Goal: Task Accomplishment & Management: Complete application form

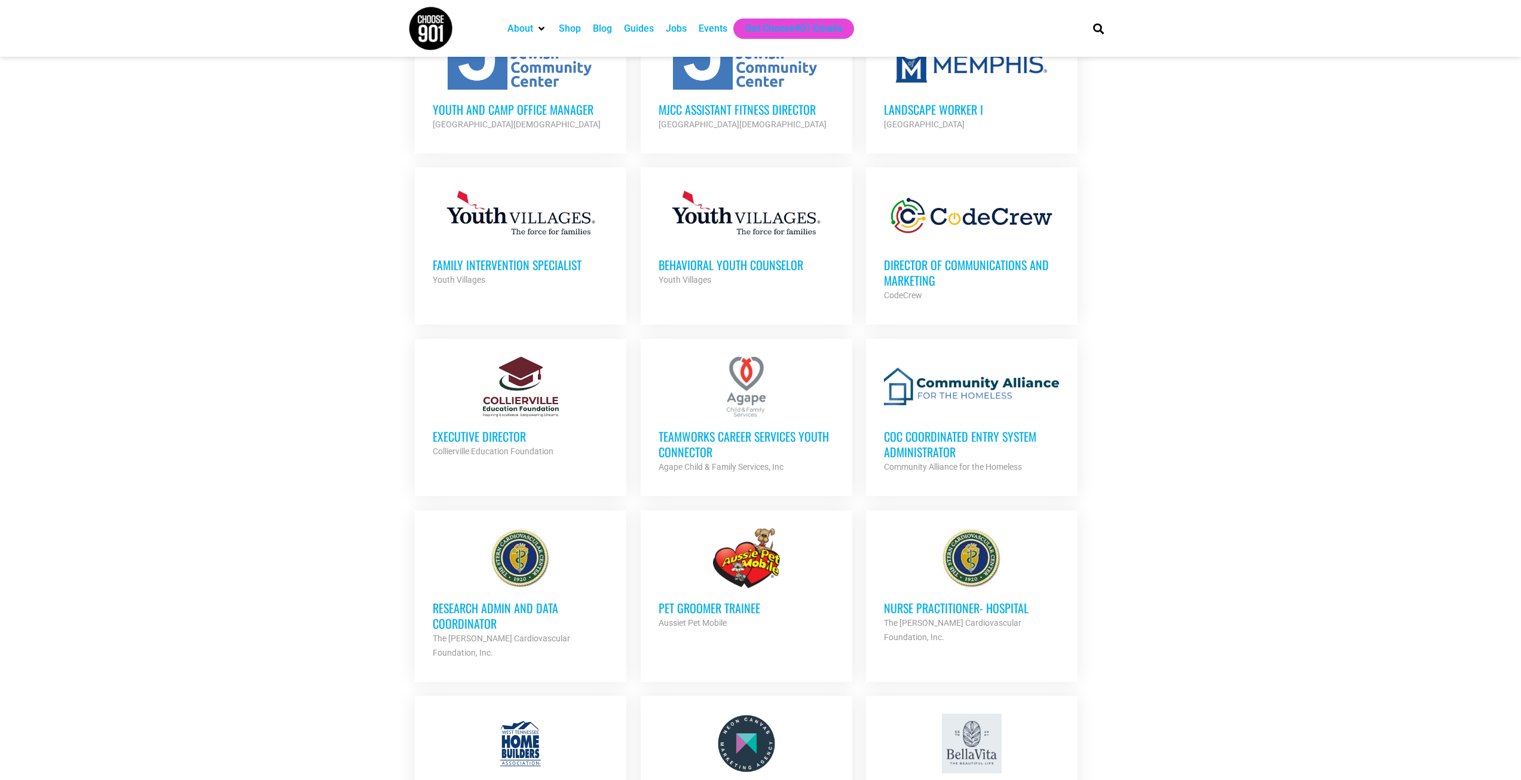
scroll to position [717, 0]
click at [487, 430] on h3 "Executive Director" at bounding box center [521, 435] width 176 height 16
click at [502, 389] on div at bounding box center [521, 386] width 176 height 60
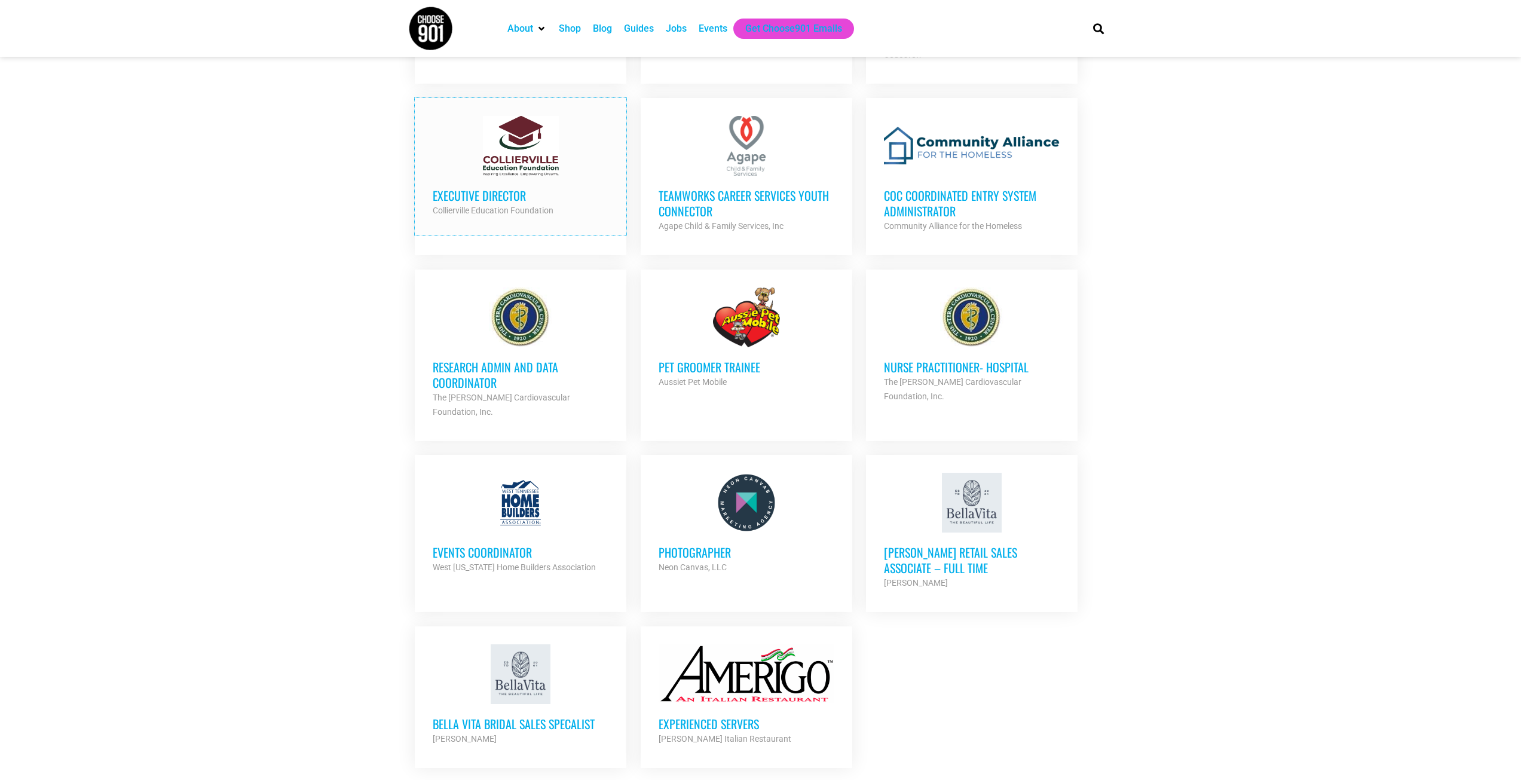
scroll to position [1016, 0]
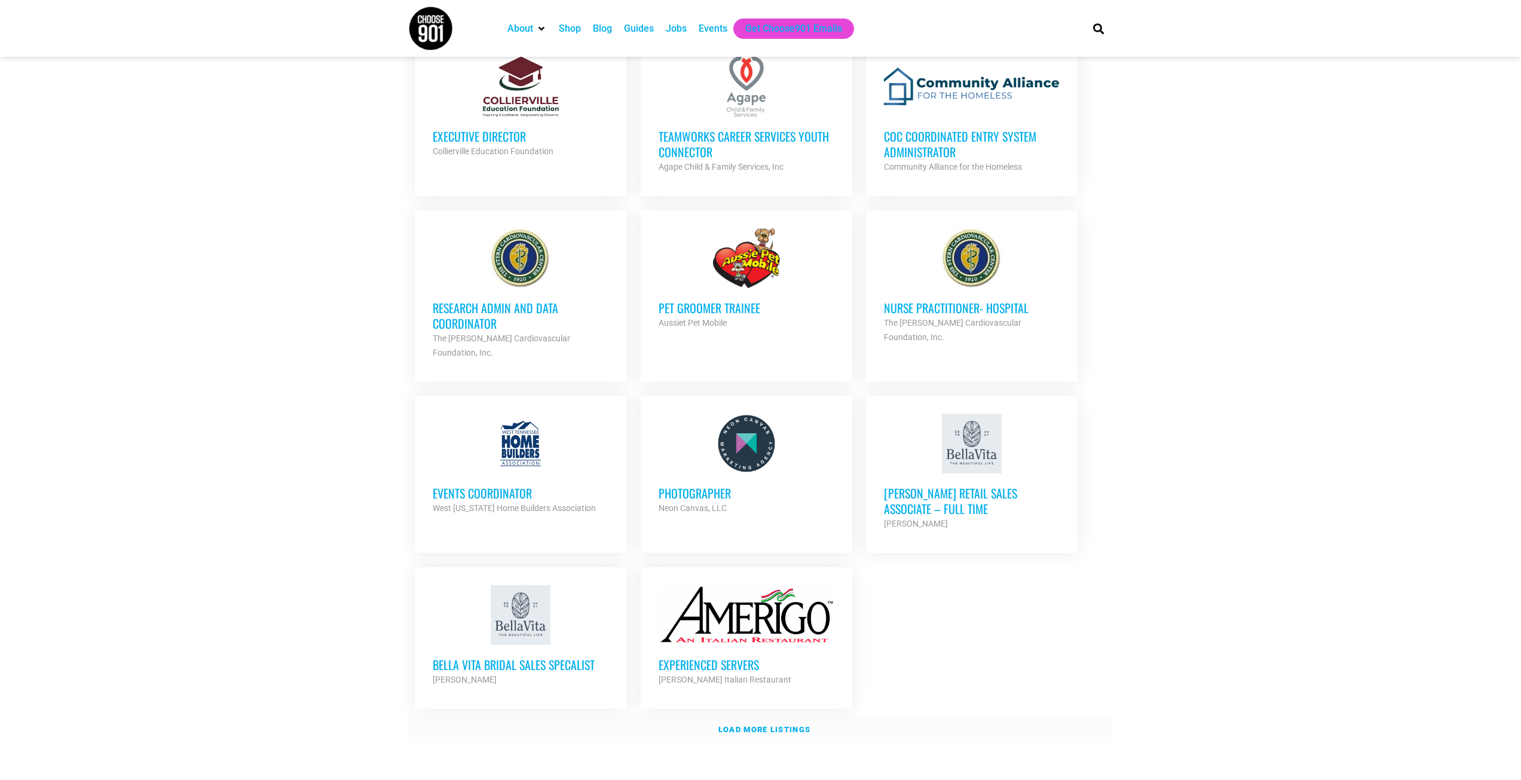
click at [731, 725] on strong "Load more listings" at bounding box center [764, 729] width 92 height 9
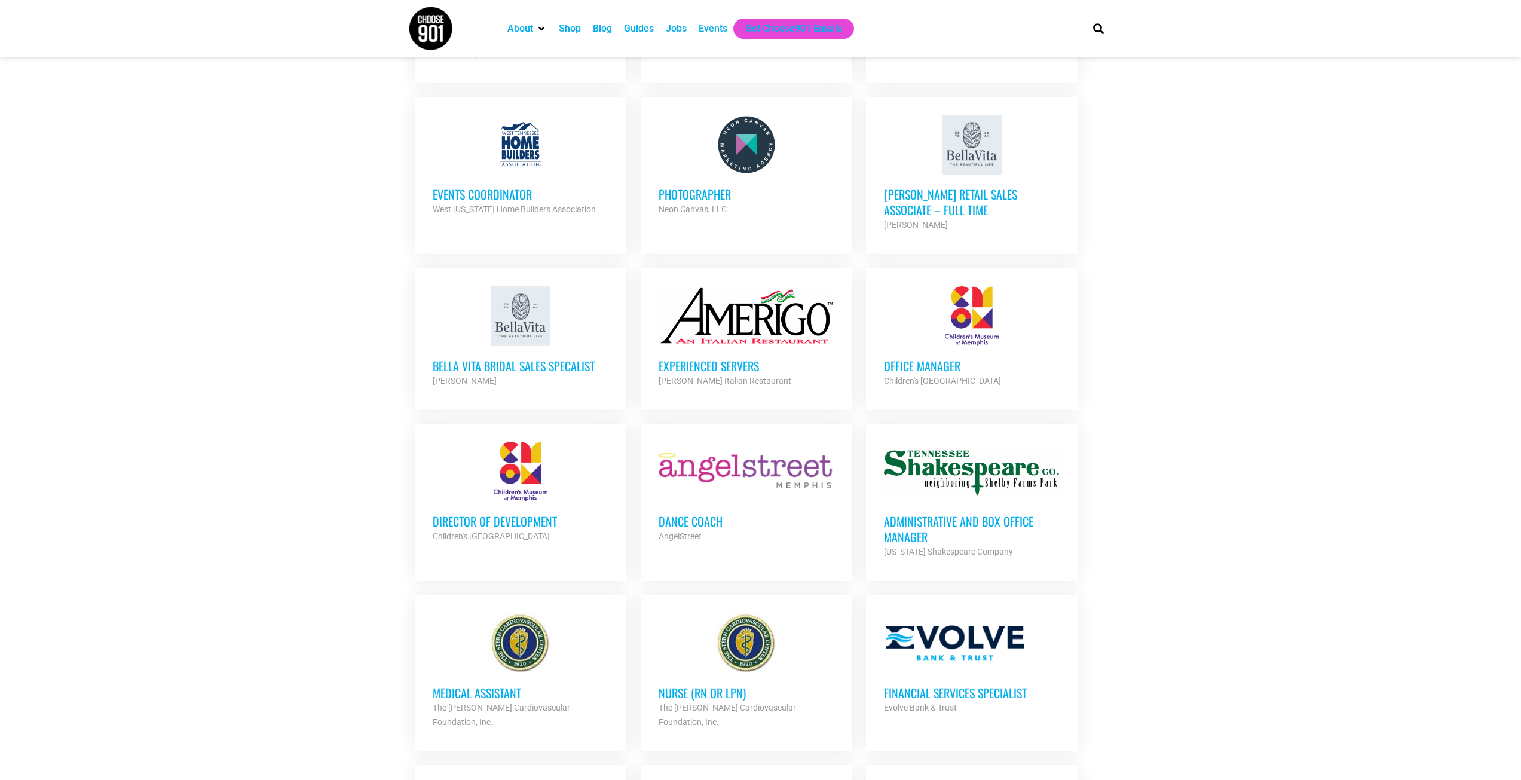
scroll to position [1374, 0]
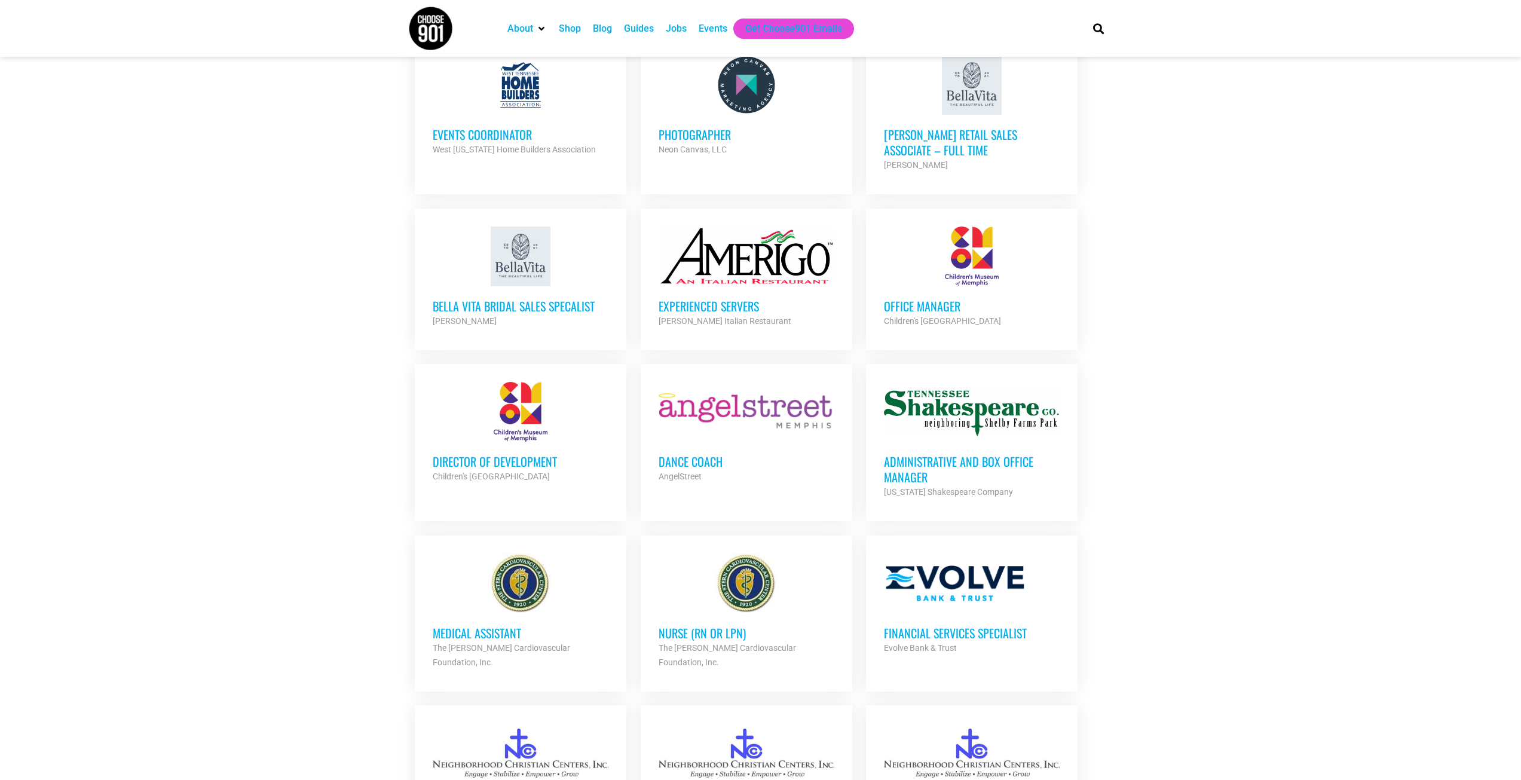
click at [510, 454] on h3 "Director of Development" at bounding box center [521, 462] width 176 height 16
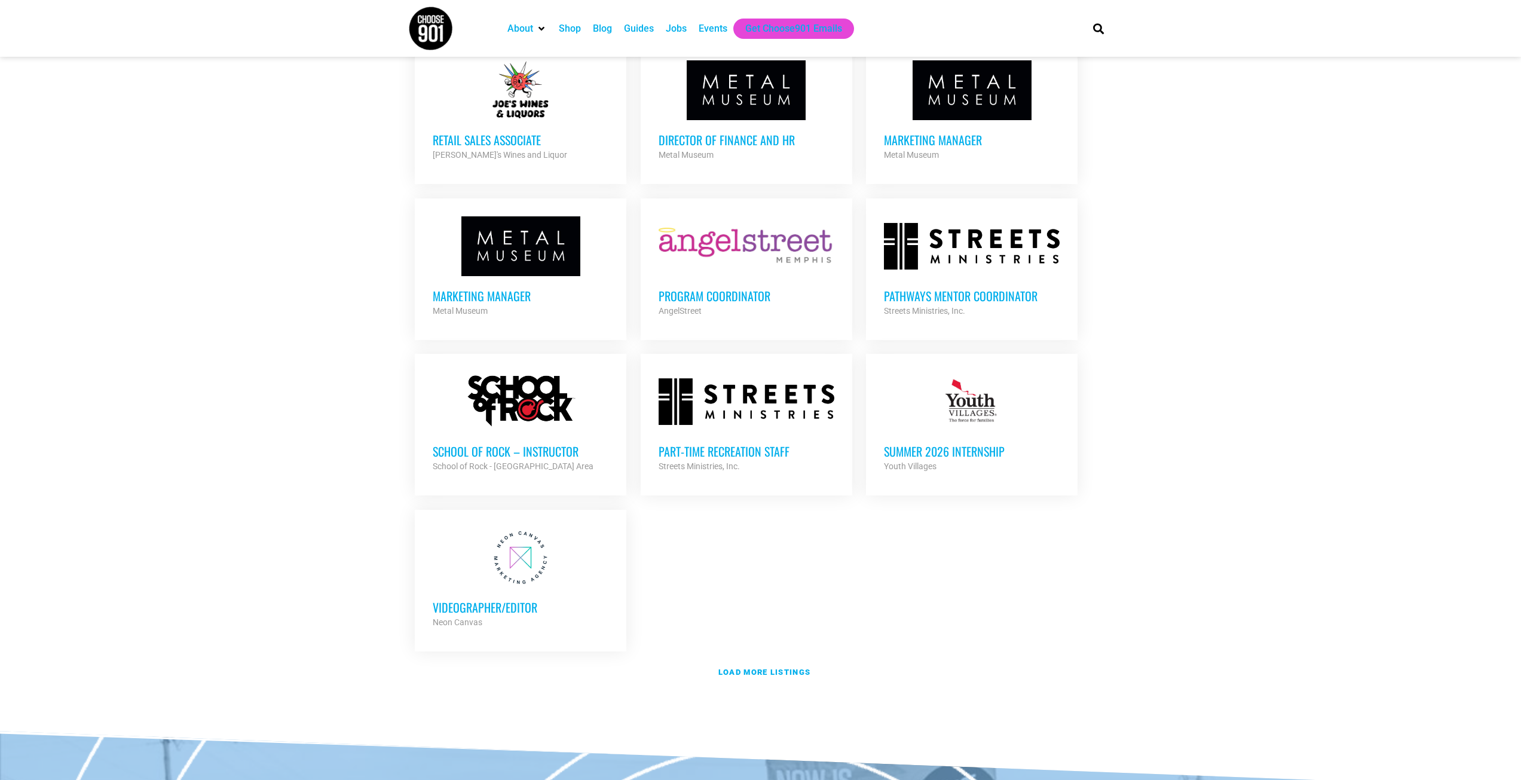
scroll to position [2271, 0]
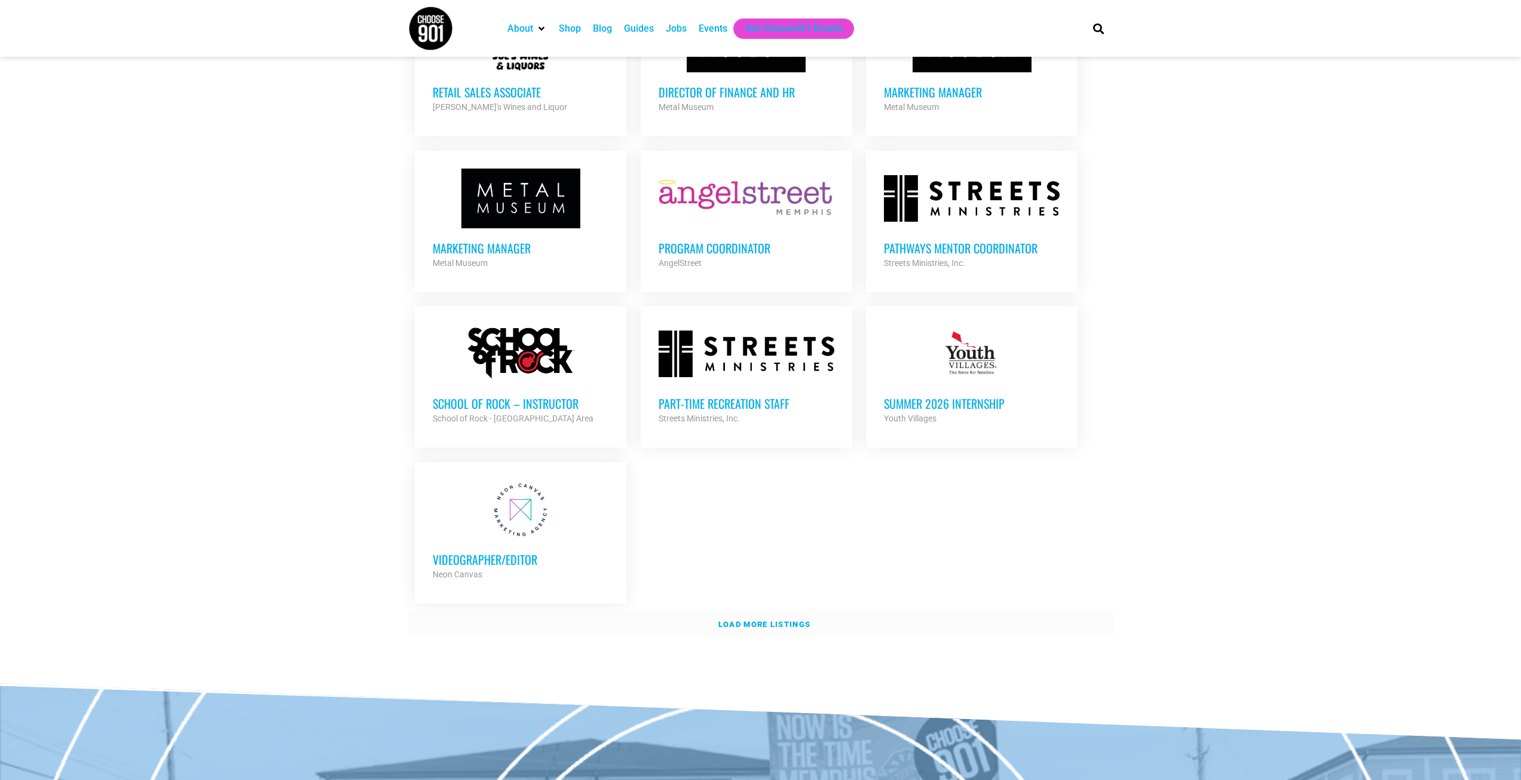
click at [782, 611] on link "Load more listings" at bounding box center [760, 624] width 705 height 27
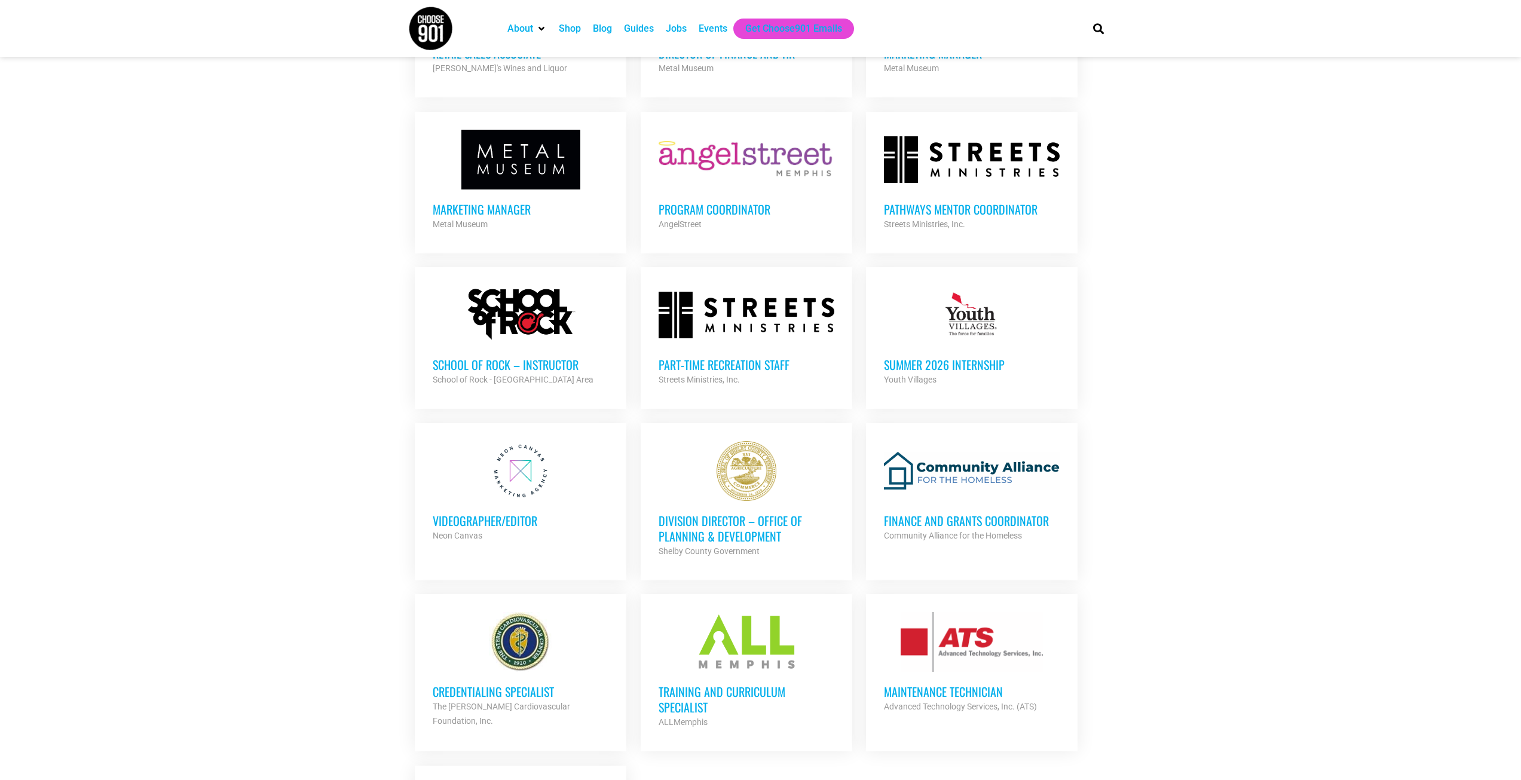
scroll to position [2330, 0]
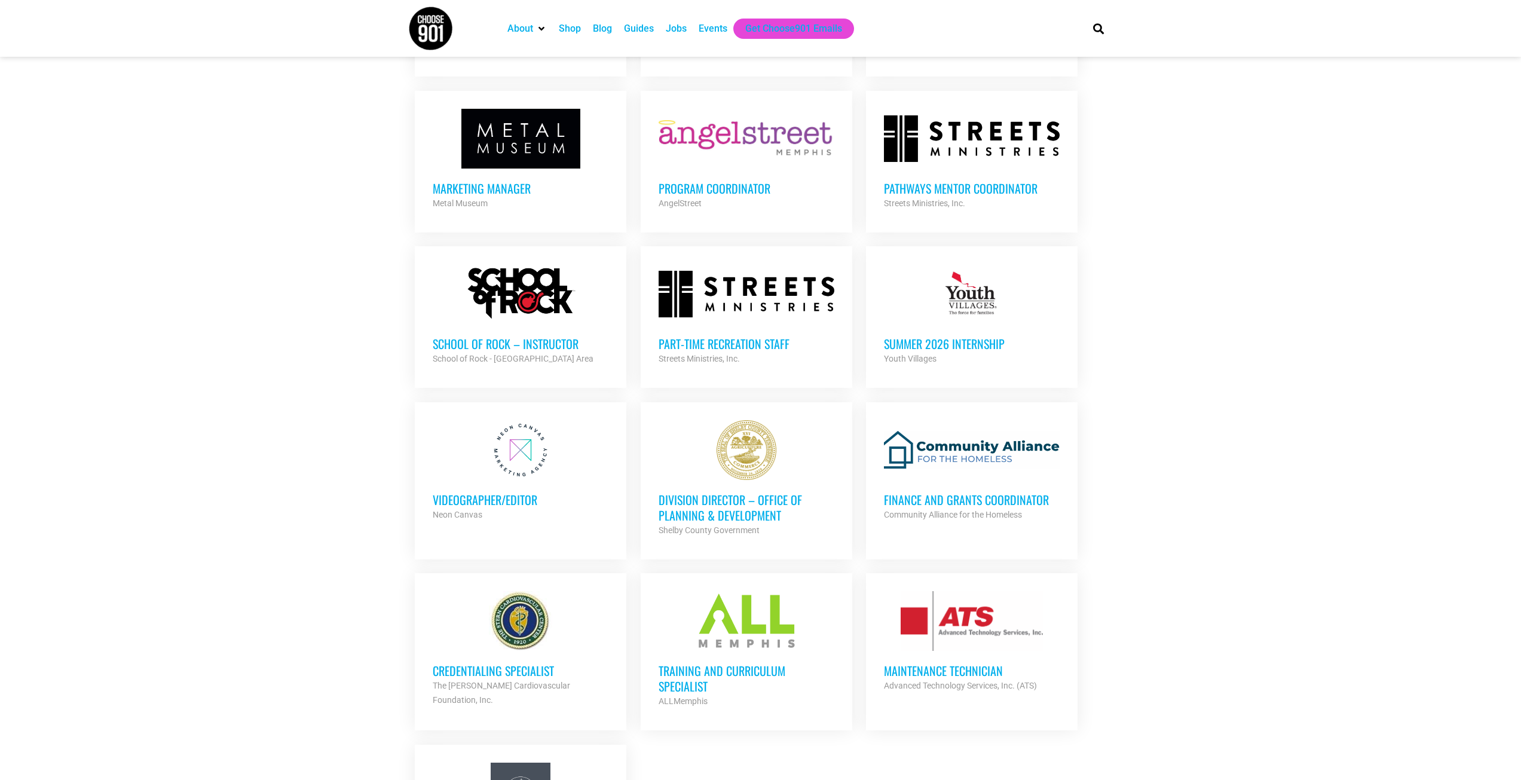
click at [720, 492] on h3 "Division Director – Office of Planning & Development" at bounding box center [746, 507] width 176 height 31
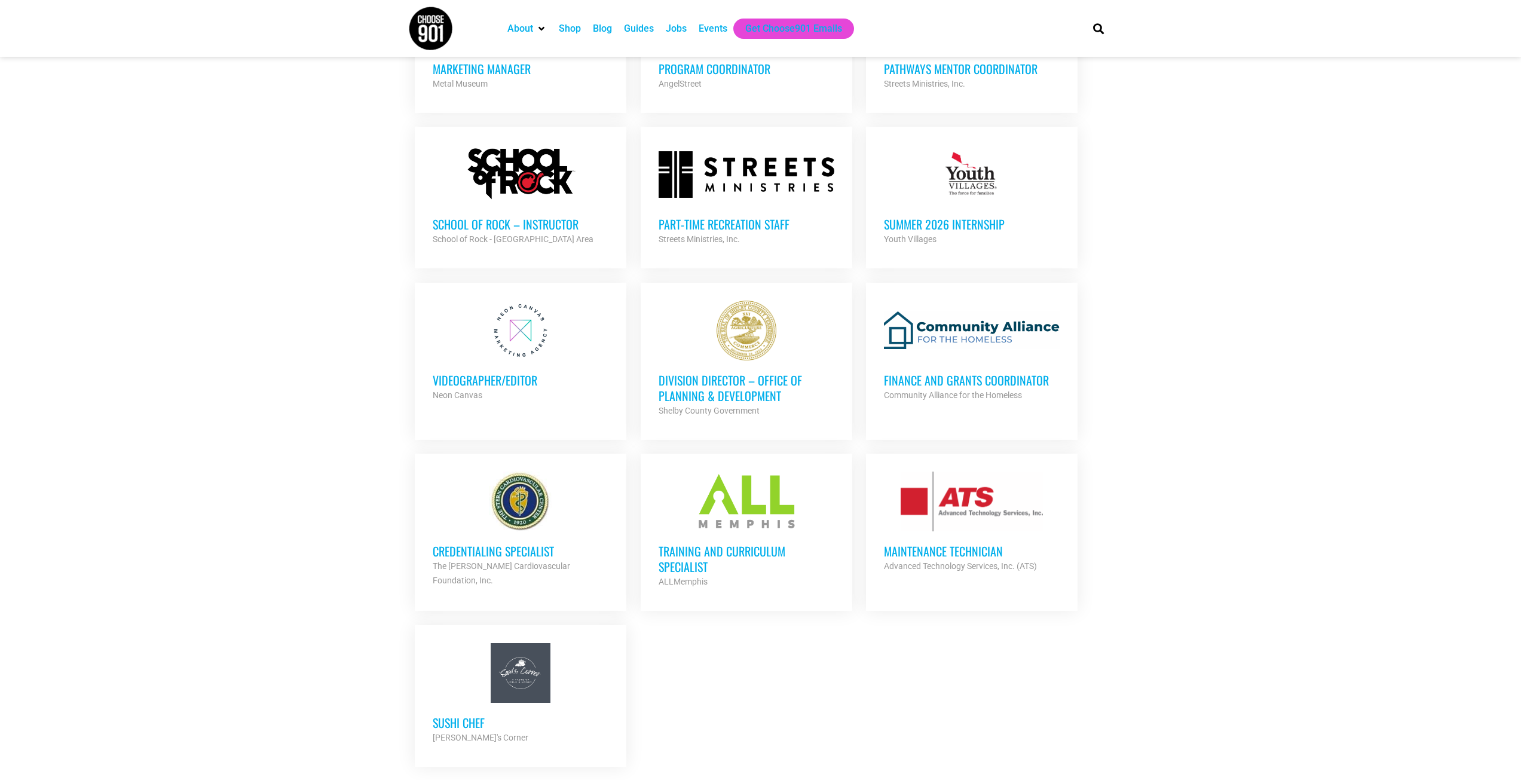
scroll to position [2510, 0]
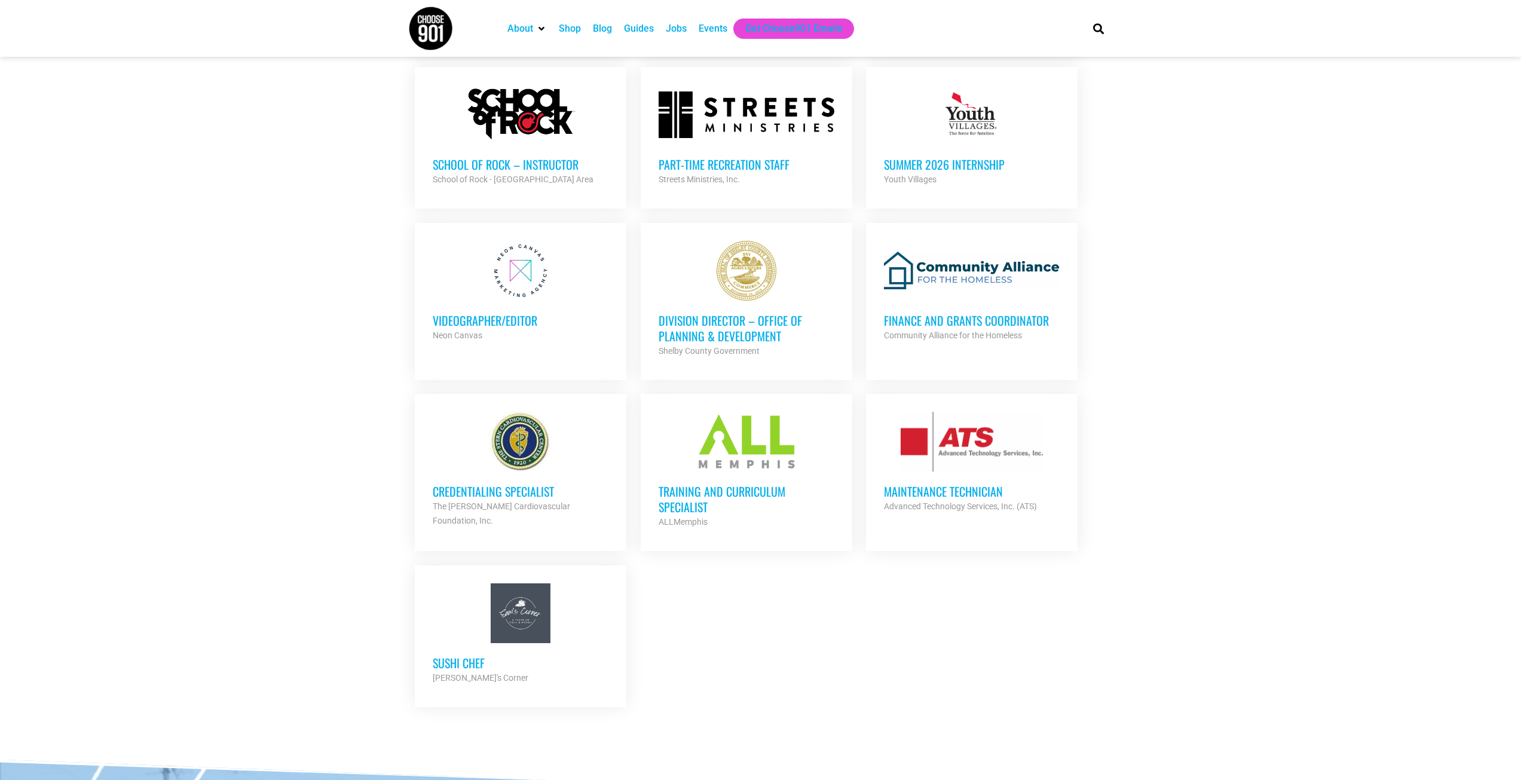
click at [498, 483] on h3 "Credentialing Specialist" at bounding box center [521, 491] width 176 height 16
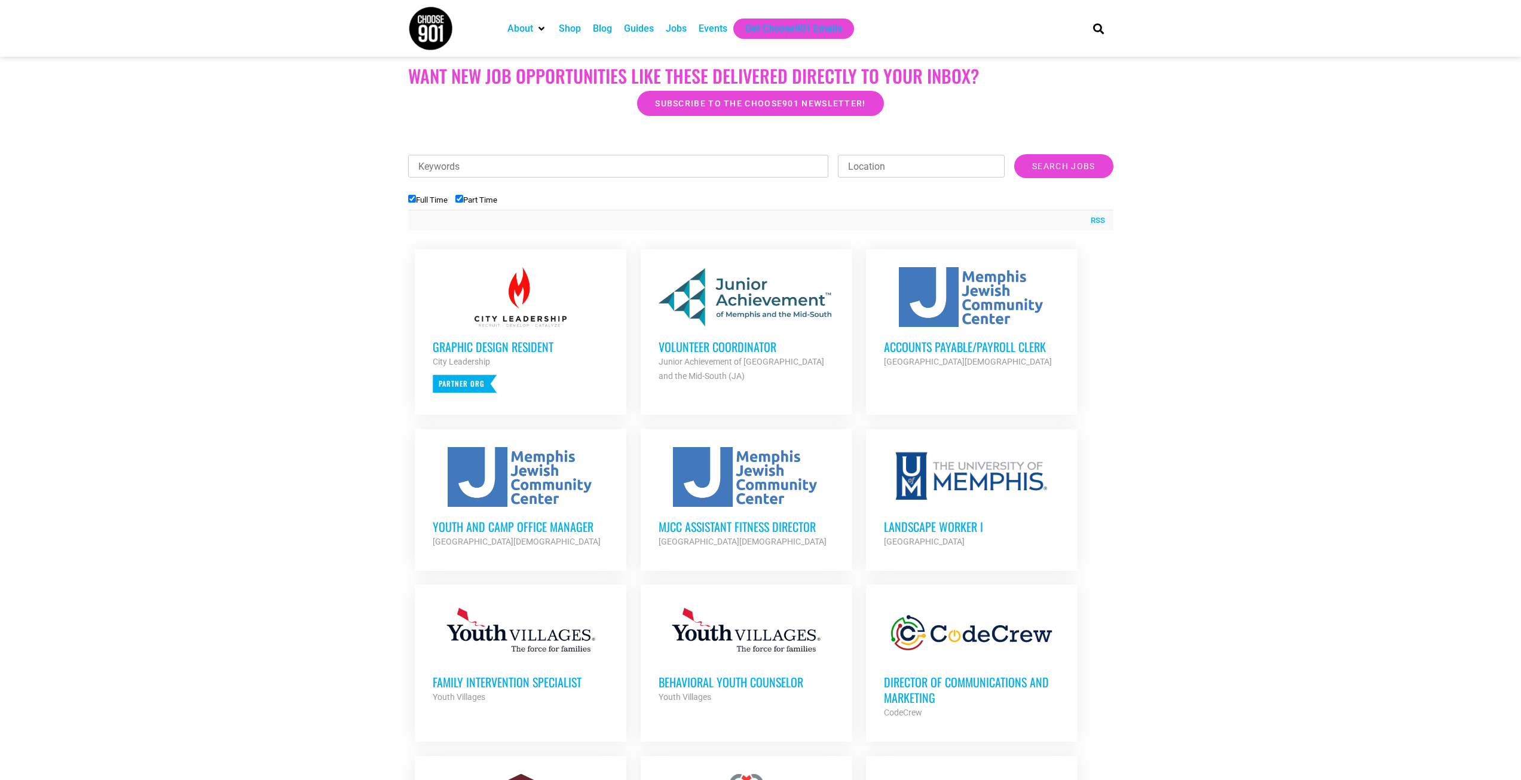
scroll to position [239, 0]
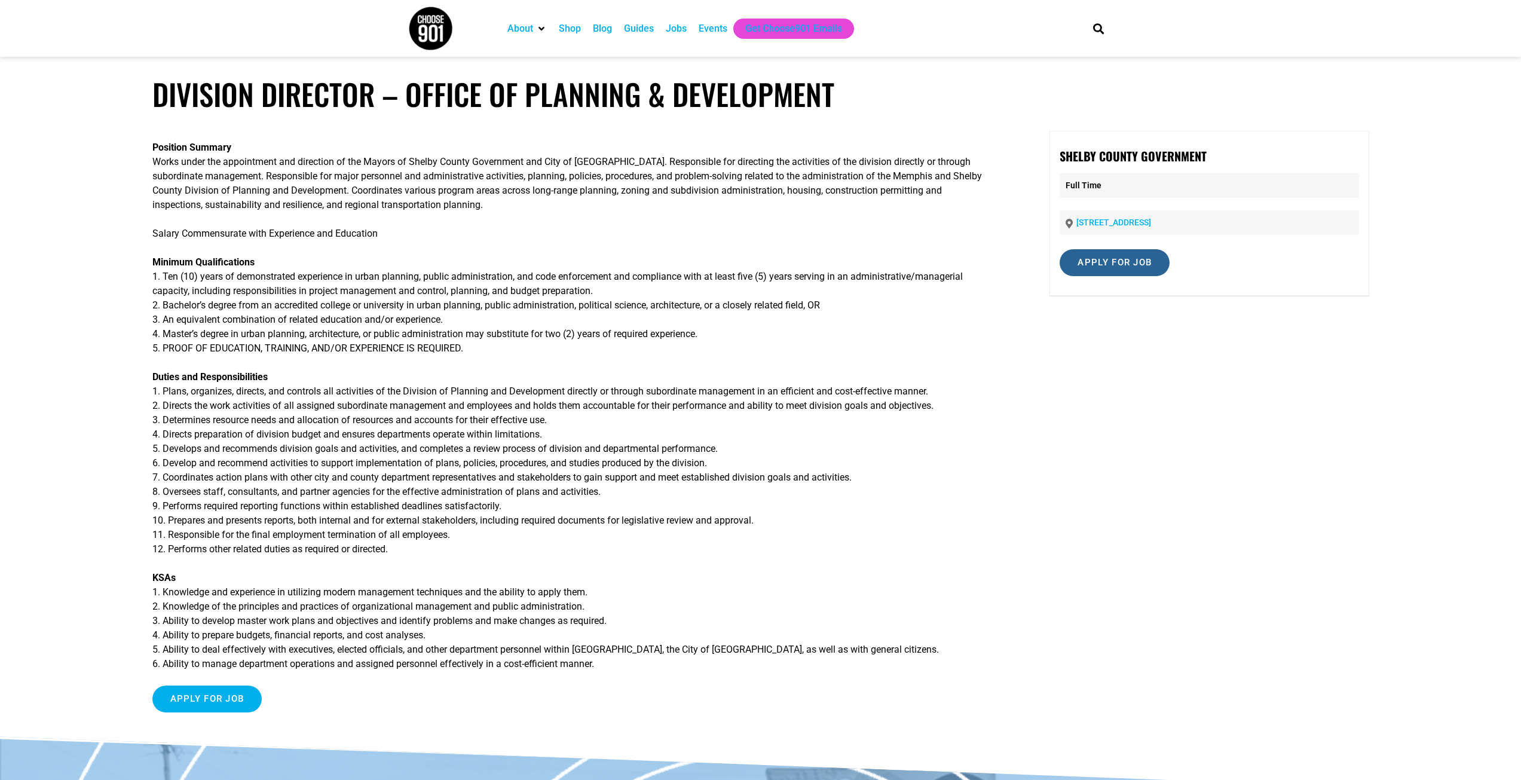
click at [1098, 259] on input "Apply for job" at bounding box center [1114, 262] width 110 height 27
click at [1203, 306] on link "[DOMAIN_NAME]" at bounding box center [1239, 300] width 73 height 11
click at [1203, 306] on link "tn-shelbycounty.criterionhcm.com" at bounding box center [1239, 300] width 73 height 11
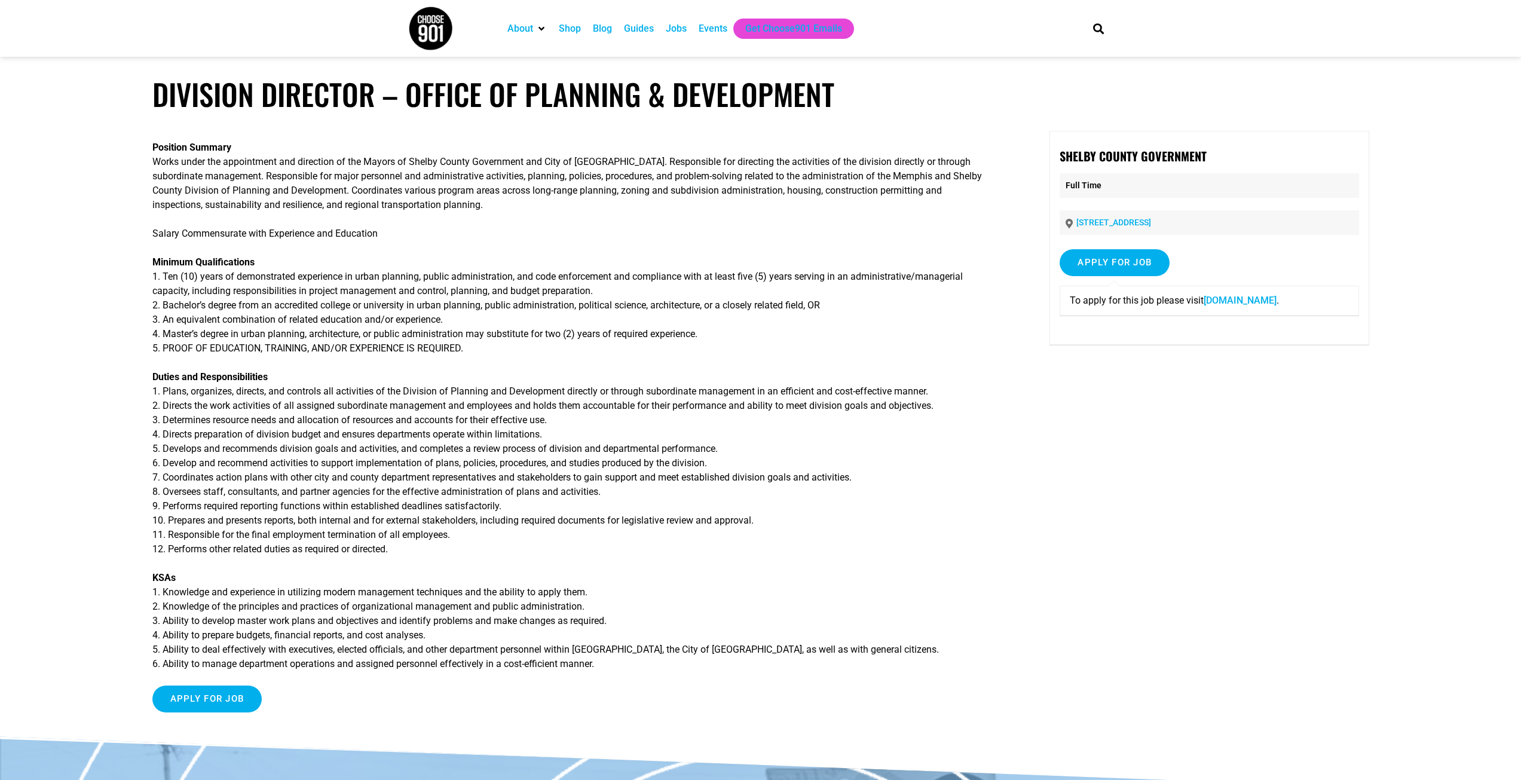
click at [1203, 306] on link "tn-shelbycounty.criterionhcm.com" at bounding box center [1239, 300] width 73 height 11
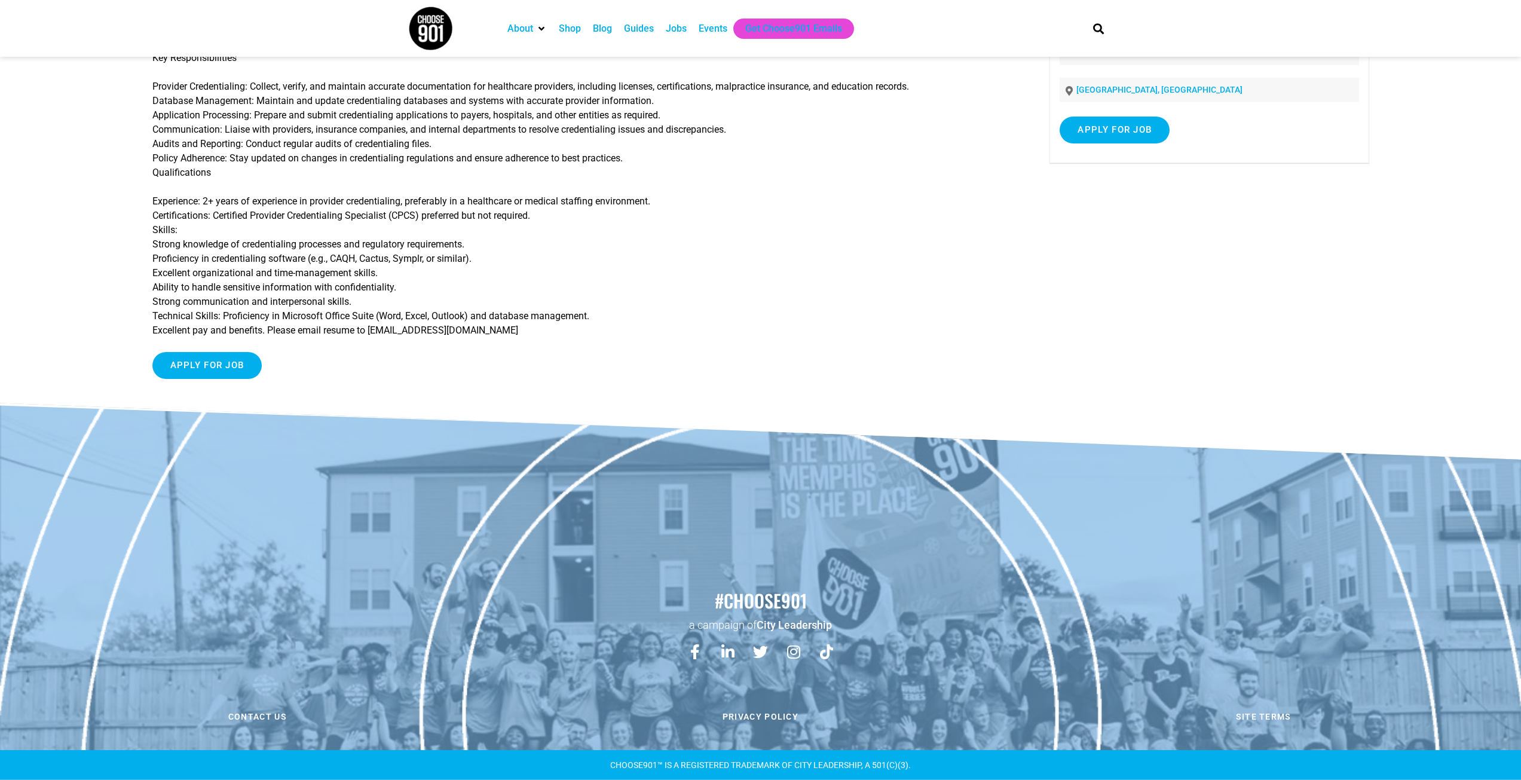
scroll to position [13, 0]
